Goal: Check status: Check status

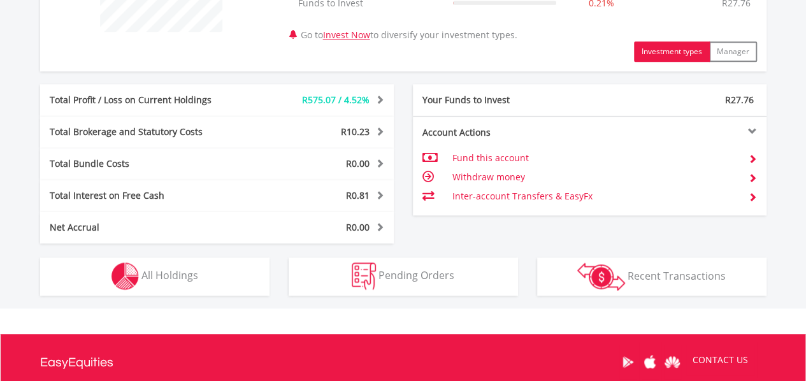
scroll to position [122, 242]
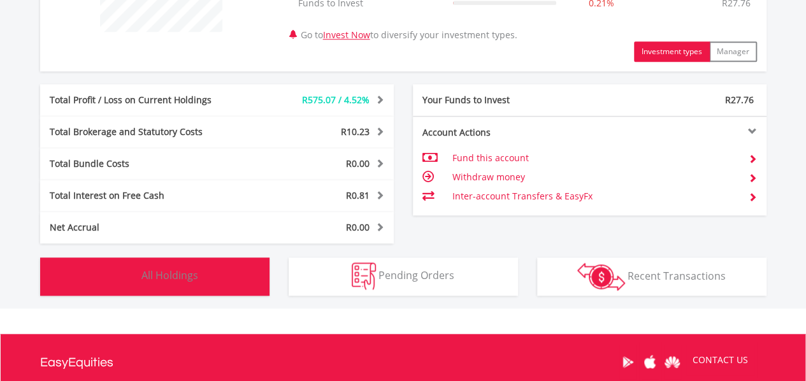
click at [112, 276] on img "button" at bounding box center [125, 276] width 27 height 27
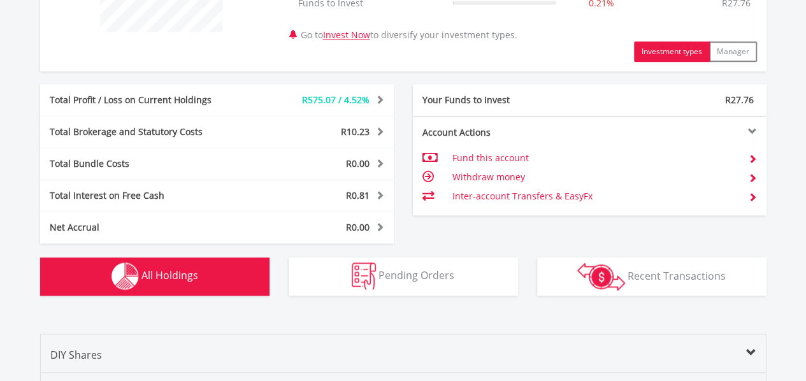
scroll to position [919, 0]
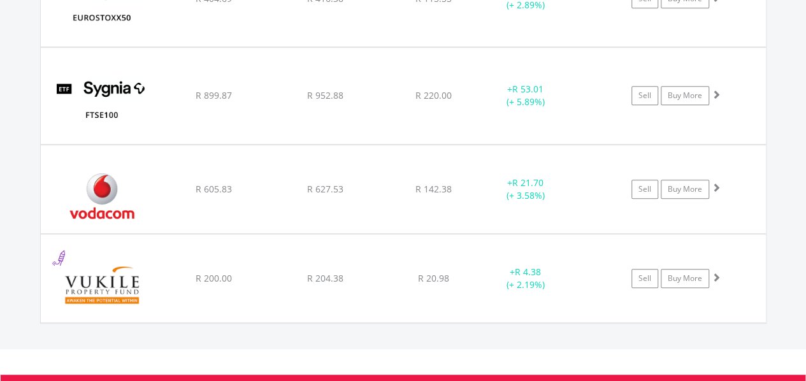
scroll to position [2781, 0]
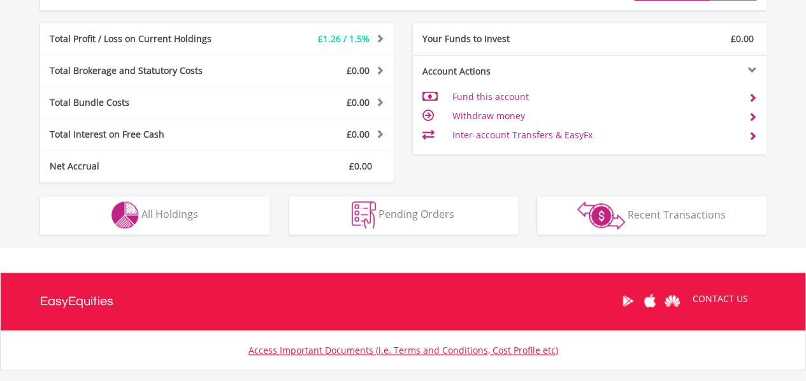
scroll to position [688, 0]
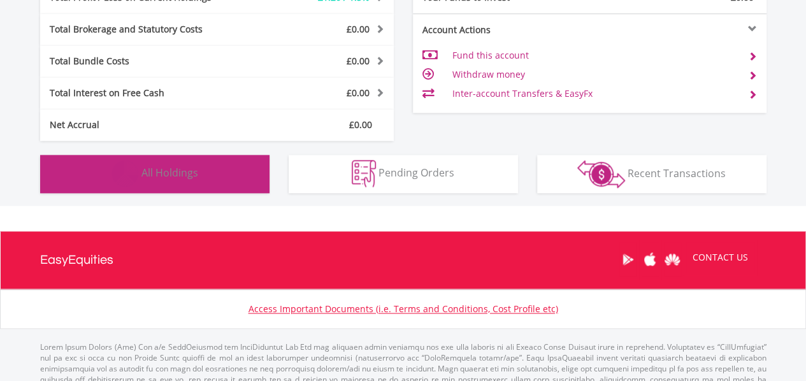
click at [173, 168] on span "All Holdings" at bounding box center [170, 173] width 57 height 14
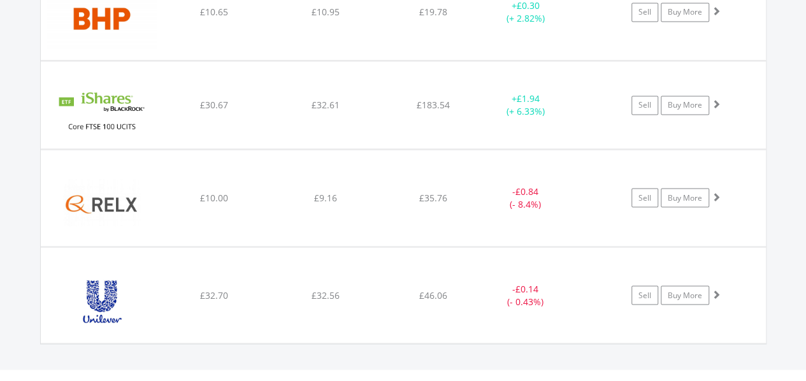
scroll to position [1021, 0]
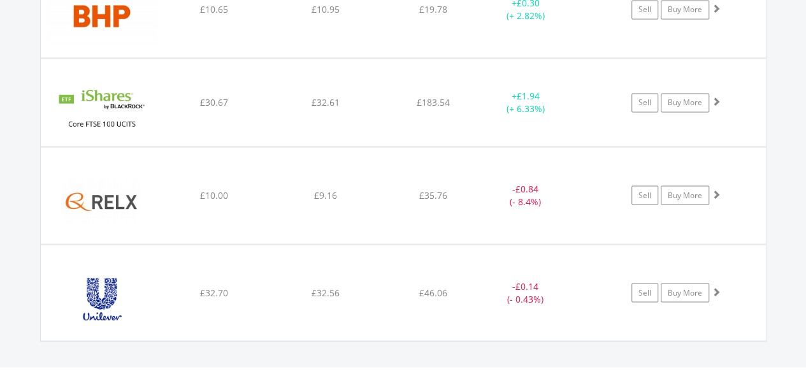
click at [796, 187] on div "Value View Share View DIY Shares HOLDING PURCHASE VALUE CURRENT VALUE CURRENT P…" at bounding box center [403, 120] width 854 height 494
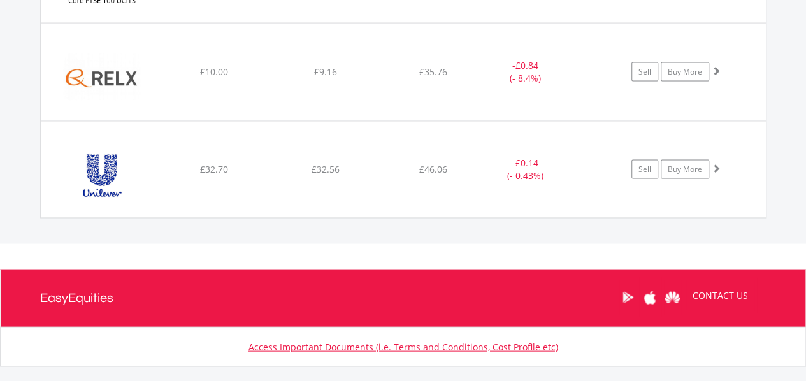
scroll to position [1149, 0]
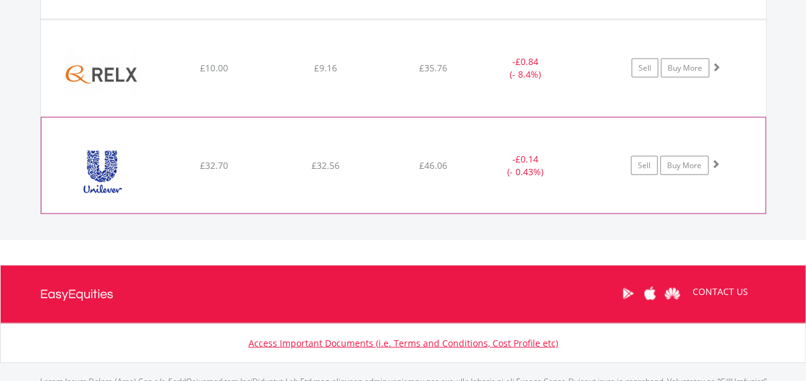
click at [718, 164] on span at bounding box center [715, 163] width 9 height 9
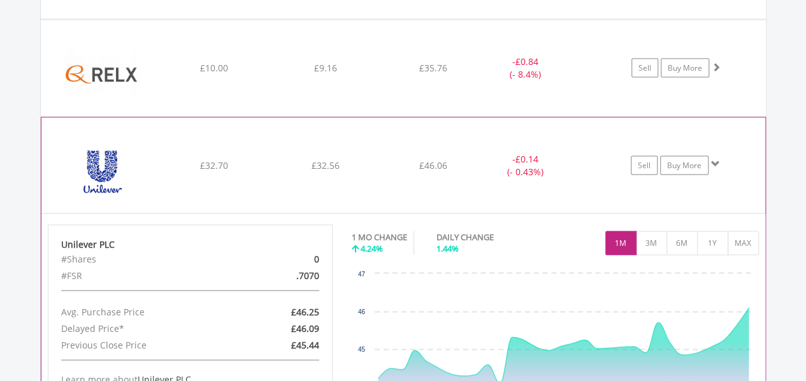
click at [718, 164] on span at bounding box center [715, 163] width 9 height 9
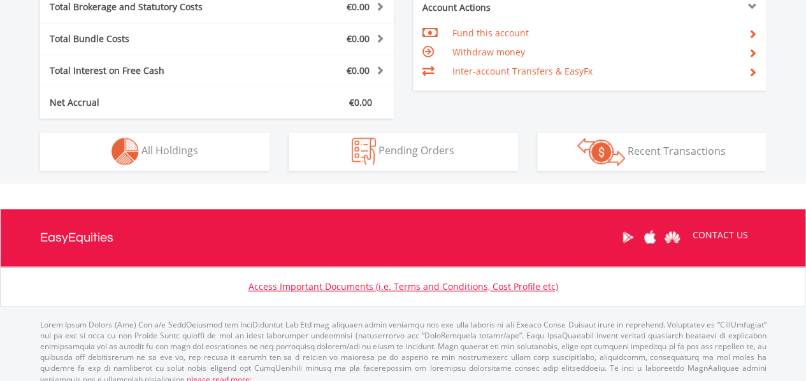
scroll to position [696, 0]
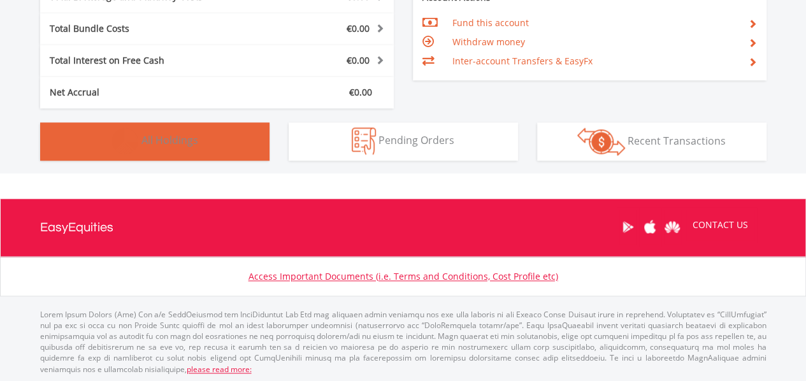
click at [175, 135] on span "All Holdings" at bounding box center [170, 140] width 57 height 14
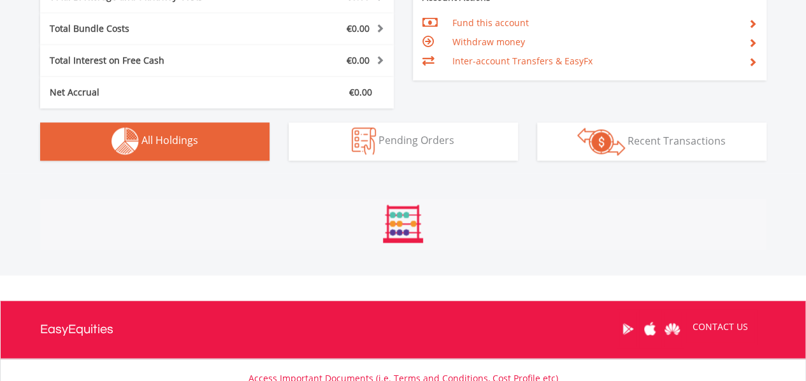
scroll to position [894, 0]
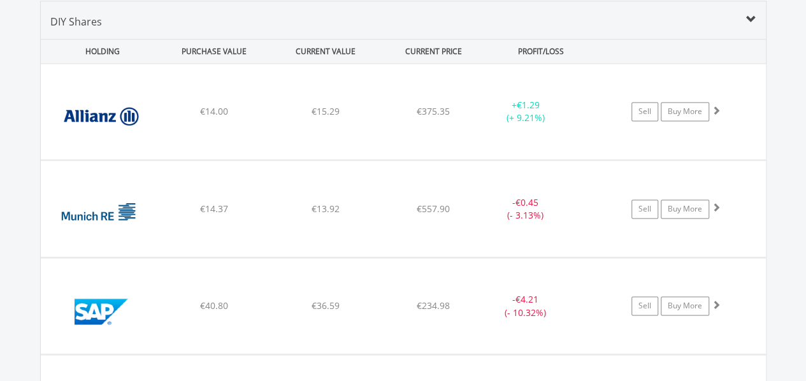
click at [787, 206] on div "Value View Share View DIY Shares HOLDING PURCHASE VALUE CURRENT VALUE CURRENT P…" at bounding box center [403, 226] width 854 height 503
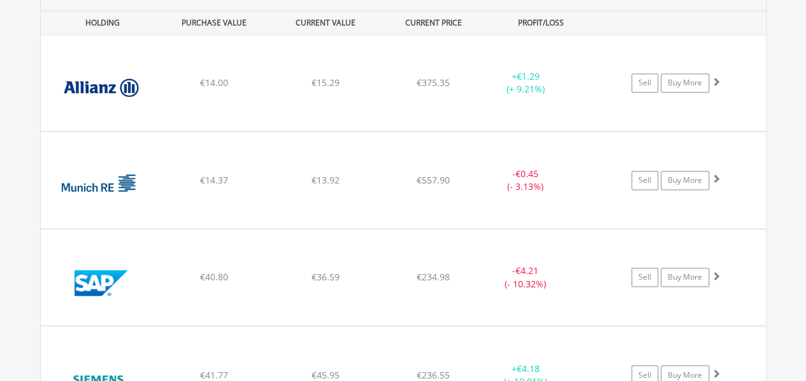
scroll to position [919, 0]
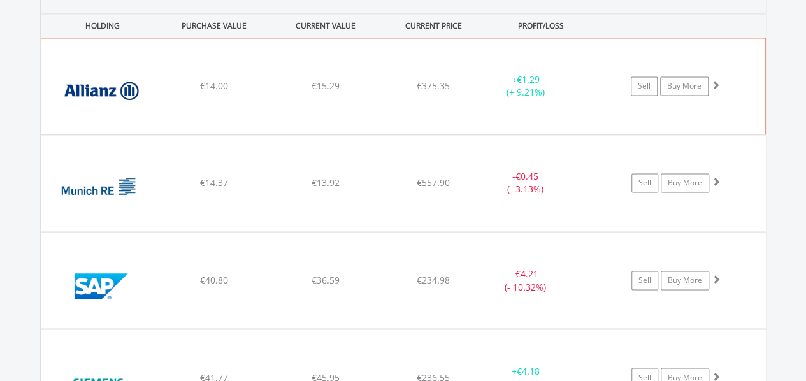
click at [715, 88] on span at bounding box center [715, 84] width 9 height 9
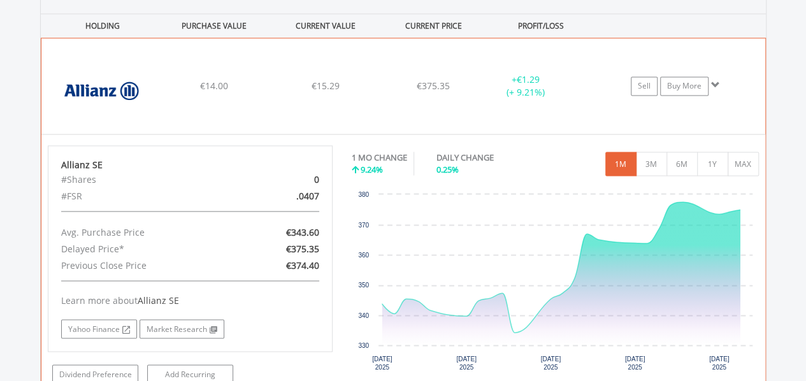
click at [715, 88] on span at bounding box center [715, 84] width 9 height 9
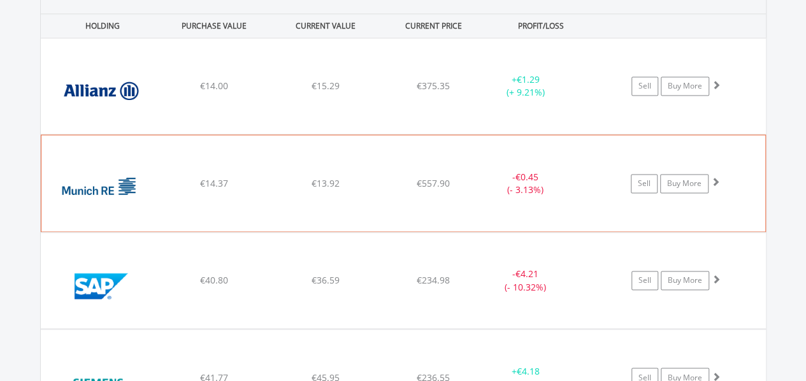
click at [715, 180] on span at bounding box center [715, 181] width 9 height 9
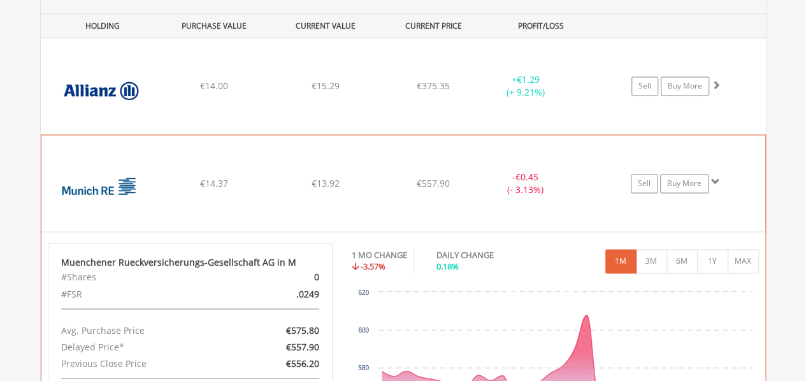
click at [715, 180] on span at bounding box center [715, 181] width 9 height 9
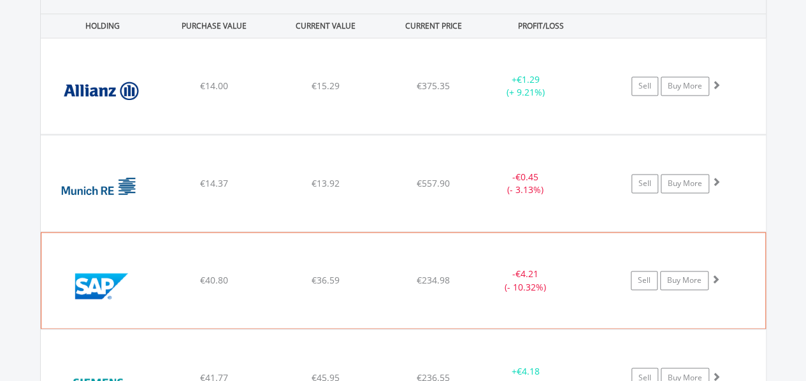
click at [716, 277] on span at bounding box center [715, 279] width 9 height 9
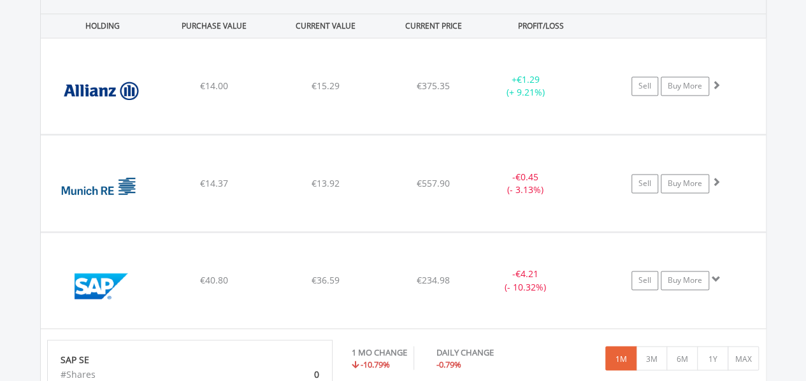
click at [788, 296] on div "Value View Share View DIY Shares HOLDING PURCHASE VALUE CURRENT VALUE CURRENT P…" at bounding box center [403, 332] width 854 height 764
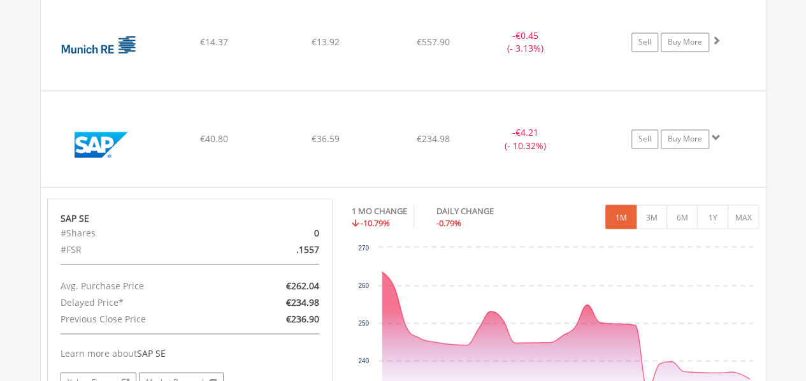
scroll to position [1072, 0]
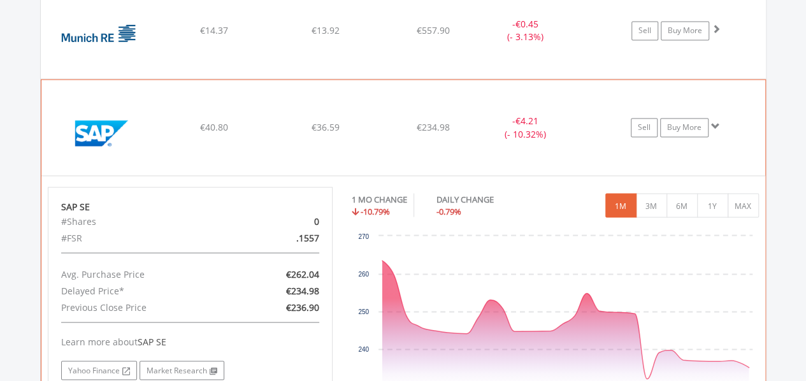
click at [711, 123] on span at bounding box center [715, 126] width 9 height 9
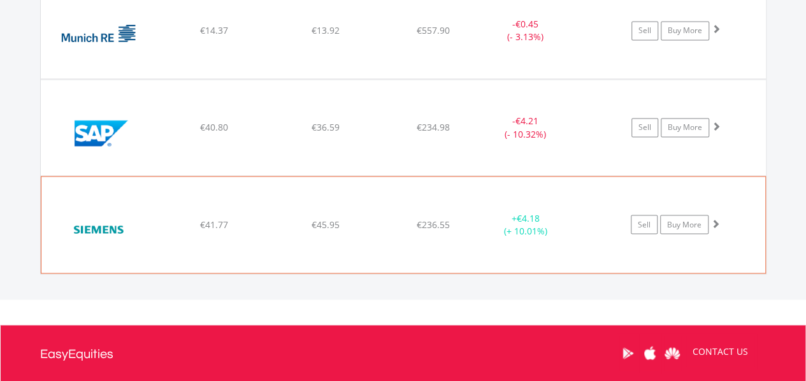
click at [718, 224] on span at bounding box center [715, 223] width 9 height 9
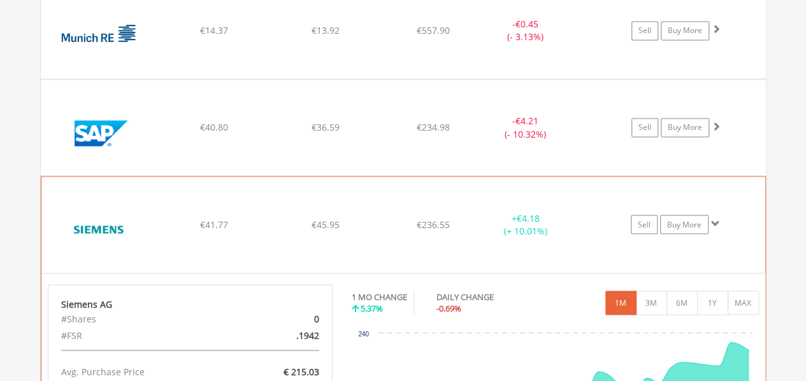
click at [718, 224] on span at bounding box center [715, 223] width 9 height 9
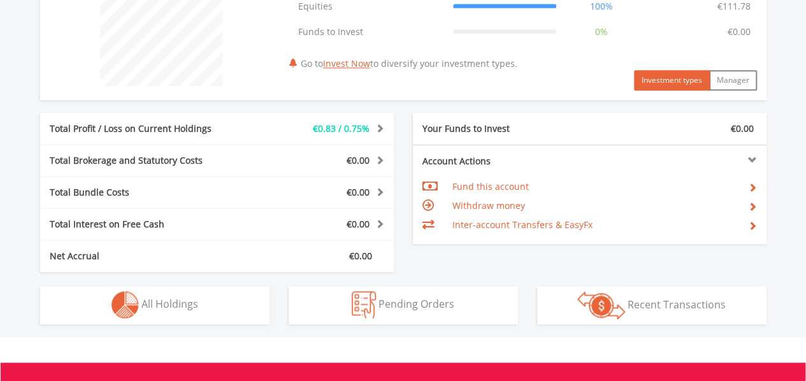
scroll to position [538, 0]
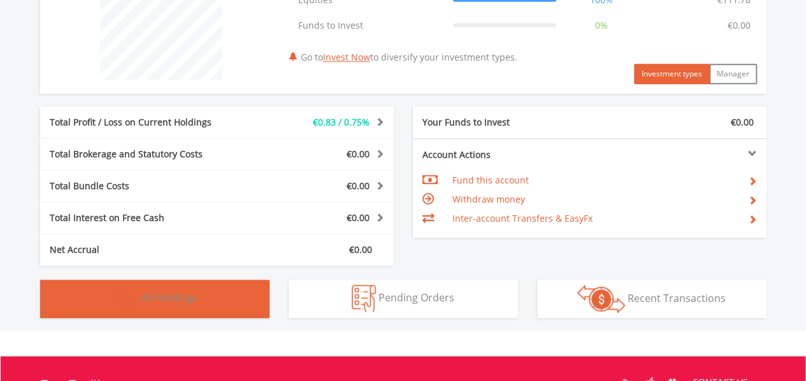
click at [189, 295] on span "All Holdings" at bounding box center [170, 298] width 57 height 14
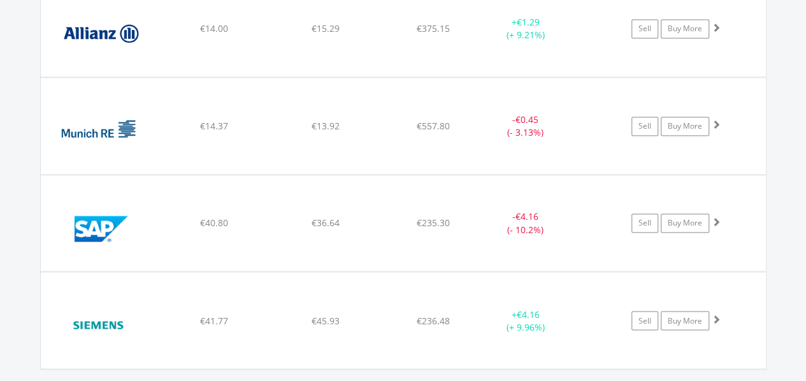
scroll to position [975, 0]
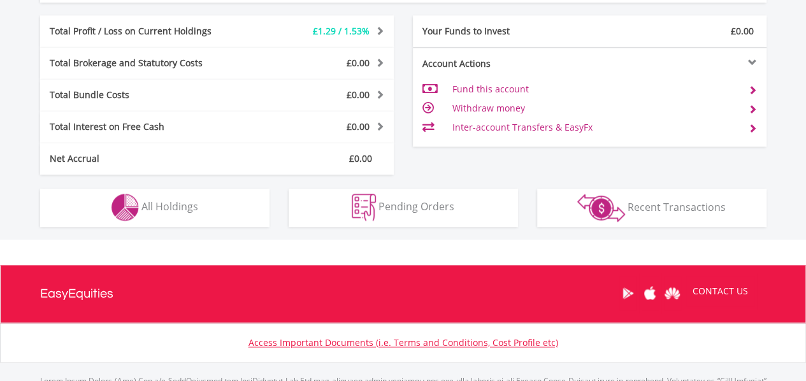
scroll to position [666, 0]
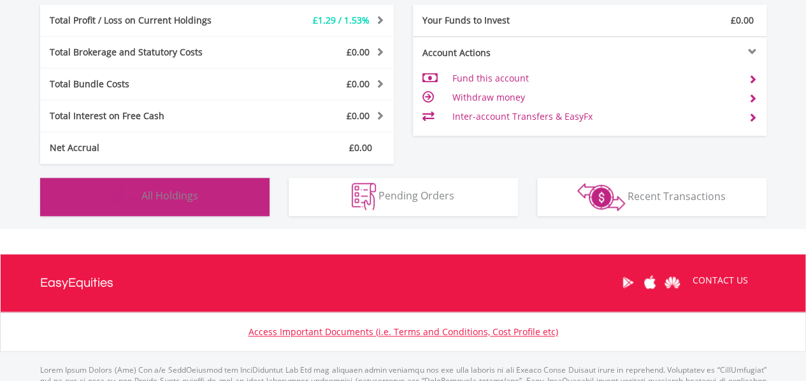
click at [203, 205] on button "Holdings All Holdings" at bounding box center [154, 197] width 229 height 38
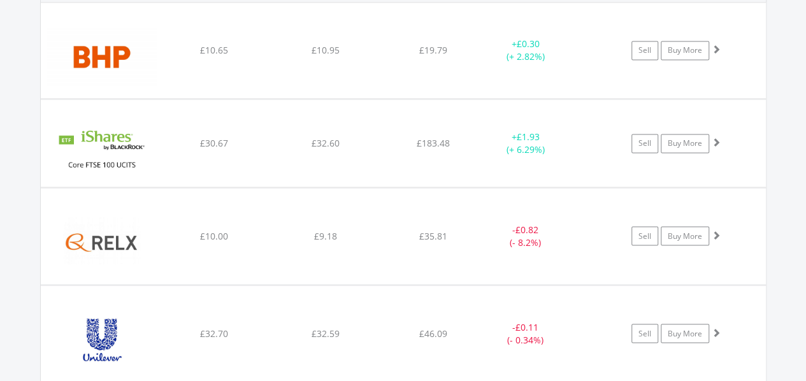
scroll to position [982, 0]
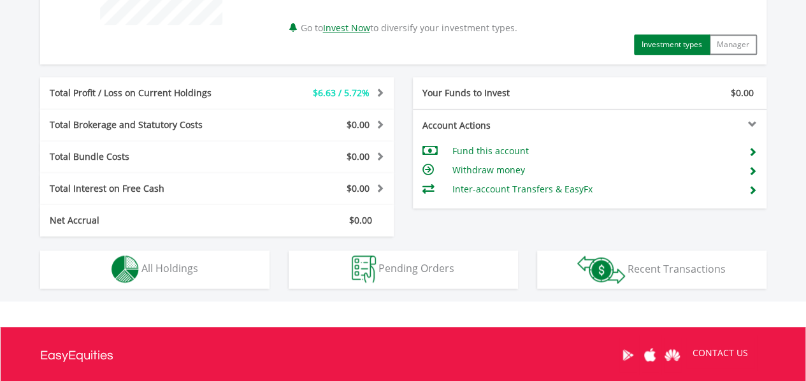
scroll to position [612, 0]
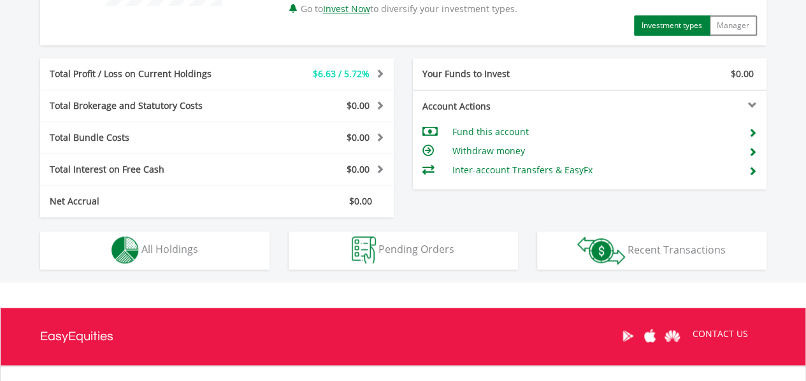
drag, startPoint x: 811, startPoint y: 101, endPoint x: 790, endPoint y: 318, distance: 217.7
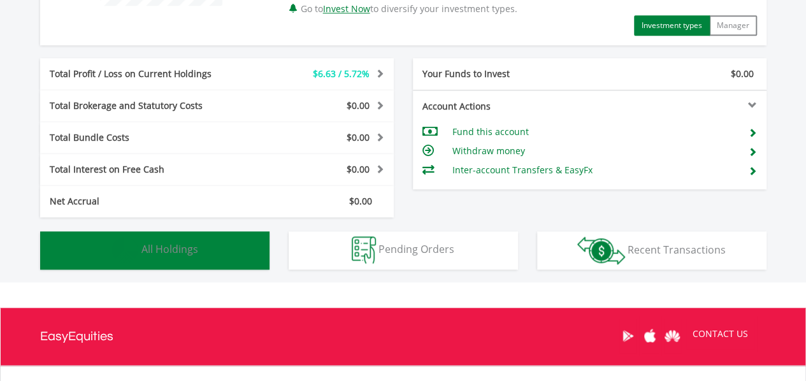
click at [144, 244] on span "All Holdings" at bounding box center [170, 249] width 57 height 14
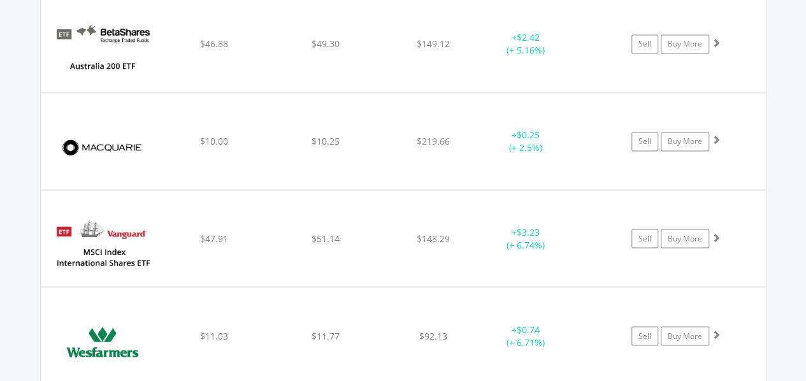
scroll to position [988, 0]
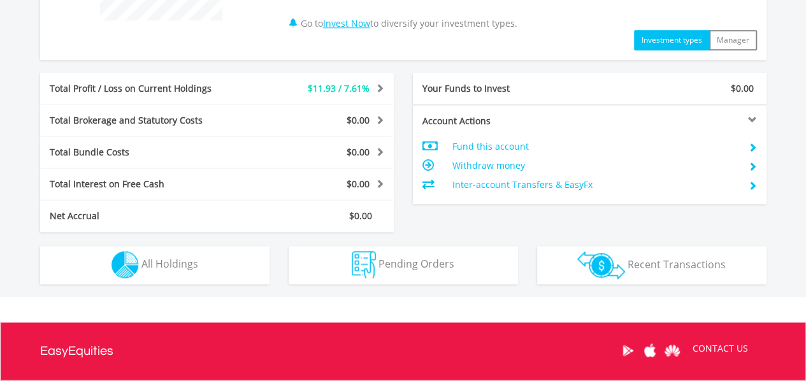
scroll to position [602, 0]
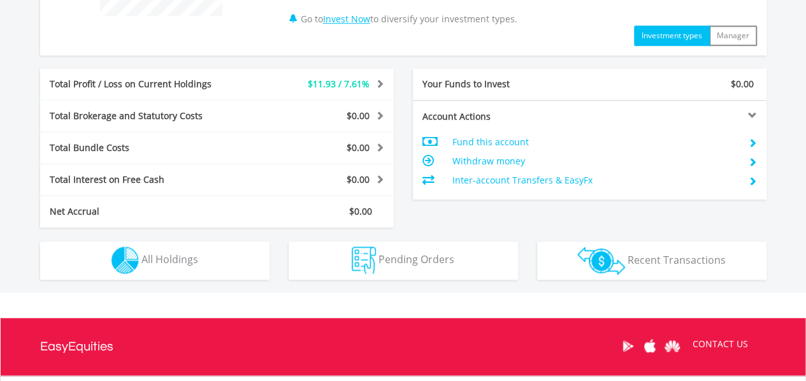
click at [201, 264] on button "Holdings All Holdings" at bounding box center [154, 261] width 229 height 38
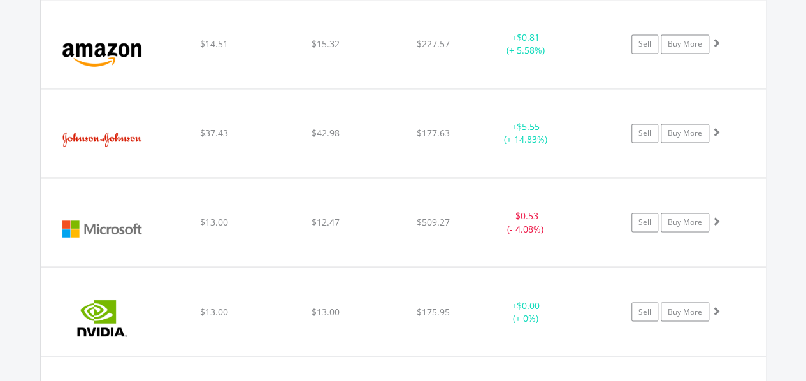
scroll to position [987, 0]
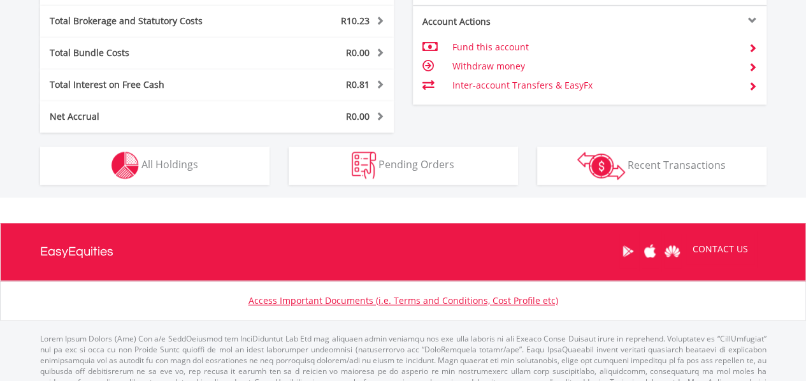
scroll to position [715, 0]
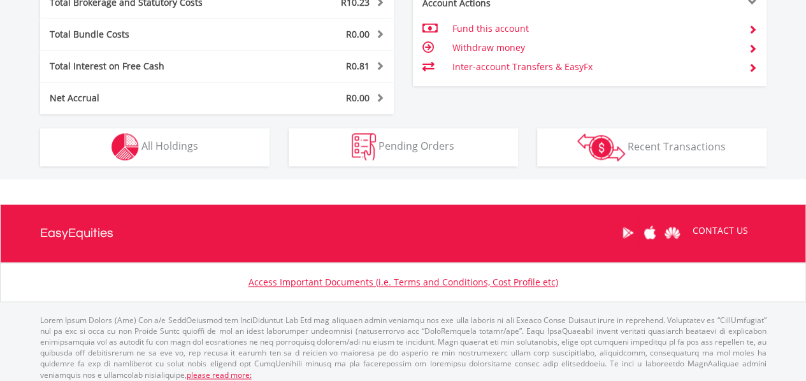
drag, startPoint x: 811, startPoint y: 48, endPoint x: 804, endPoint y: 280, distance: 232.2
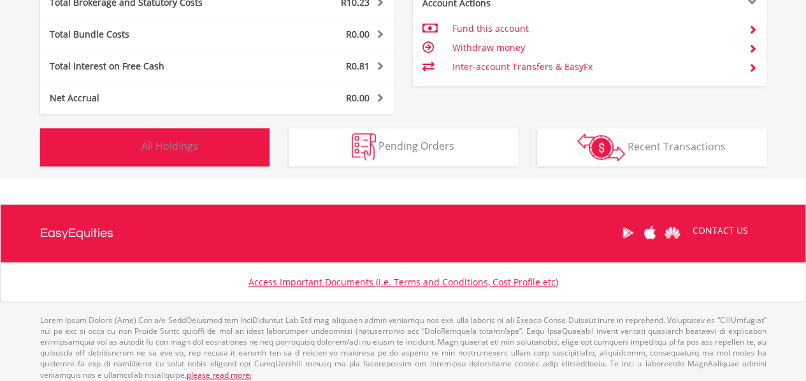
click at [199, 152] on button "Holdings All Holdings" at bounding box center [154, 147] width 229 height 38
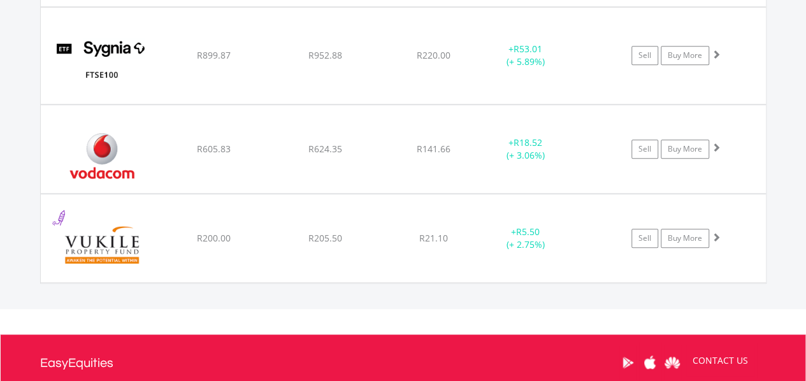
scroll to position [2791, 0]
